Goal: Transaction & Acquisition: Download file/media

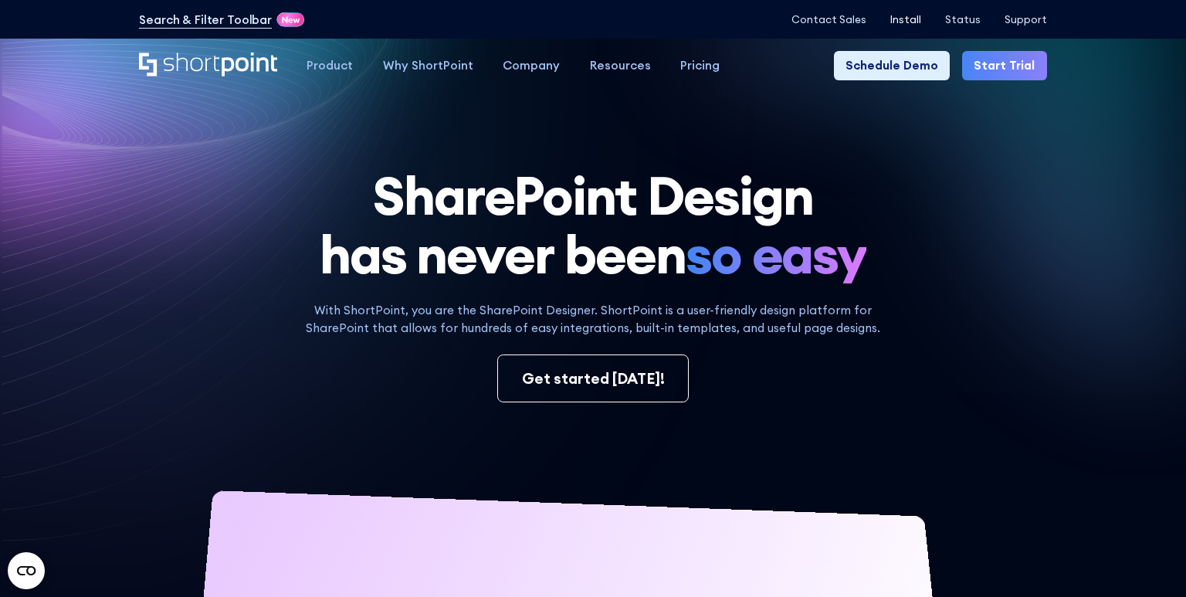
click at [900, 19] on p "Install" at bounding box center [905, 20] width 31 height 12
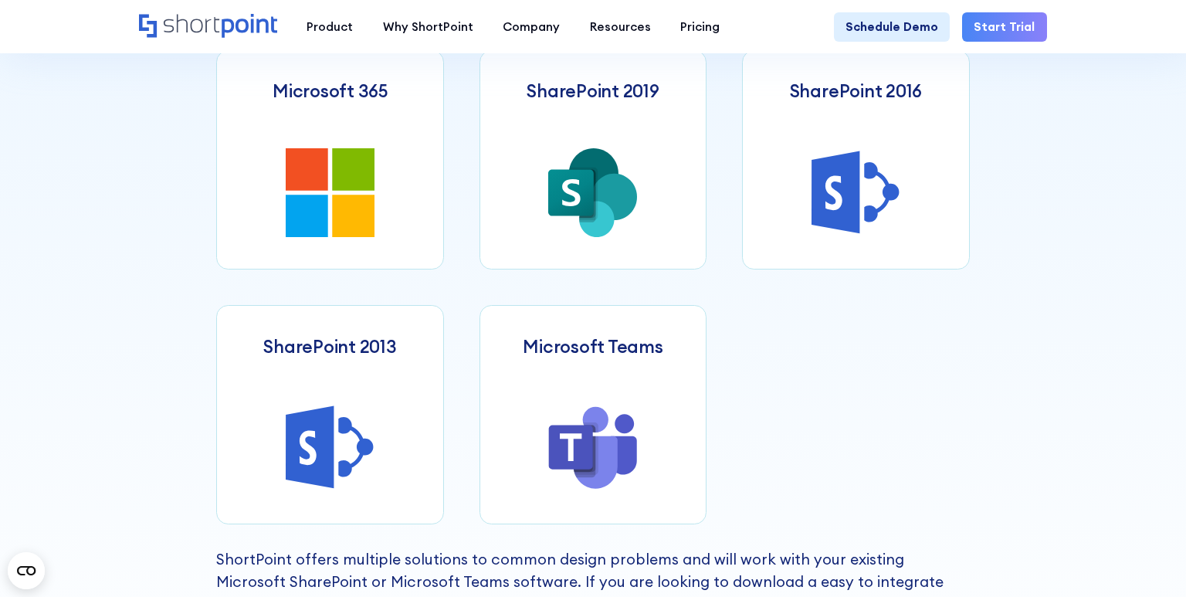
scroll to position [752, 0]
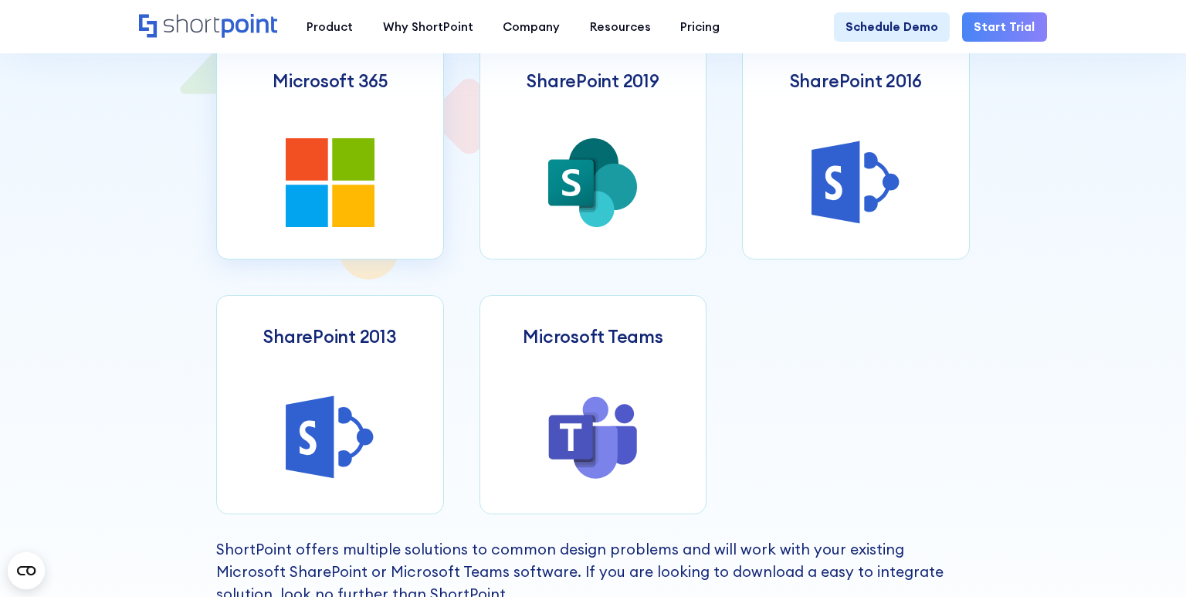
click at [347, 149] on icon at bounding box center [353, 159] width 42 height 42
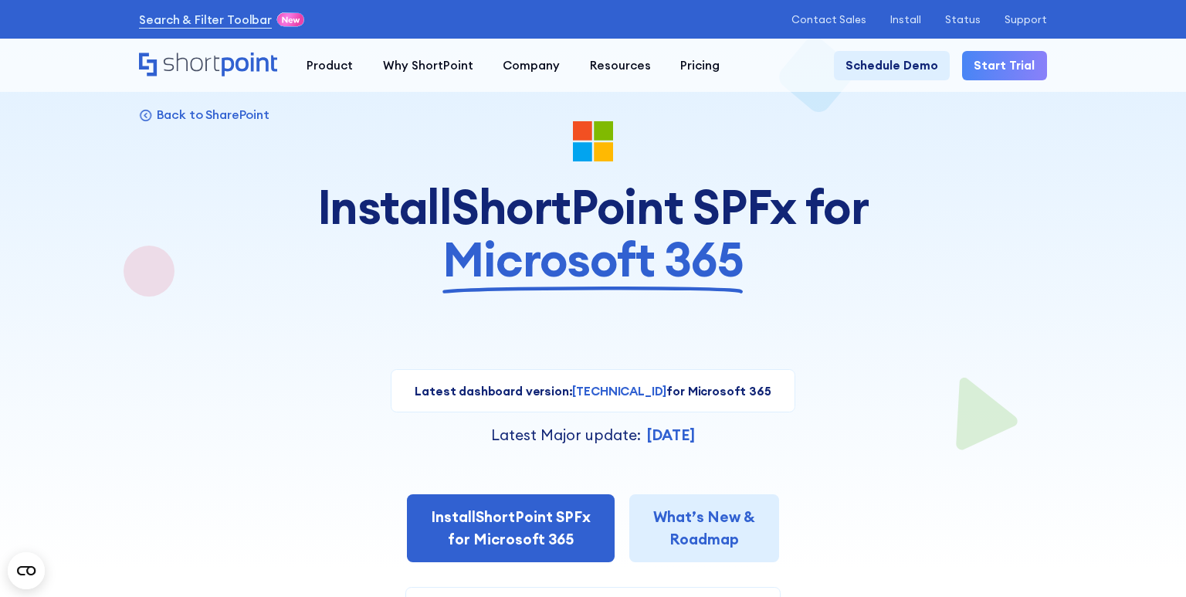
scroll to position [55, 0]
